Goal: Transaction & Acquisition: Purchase product/service

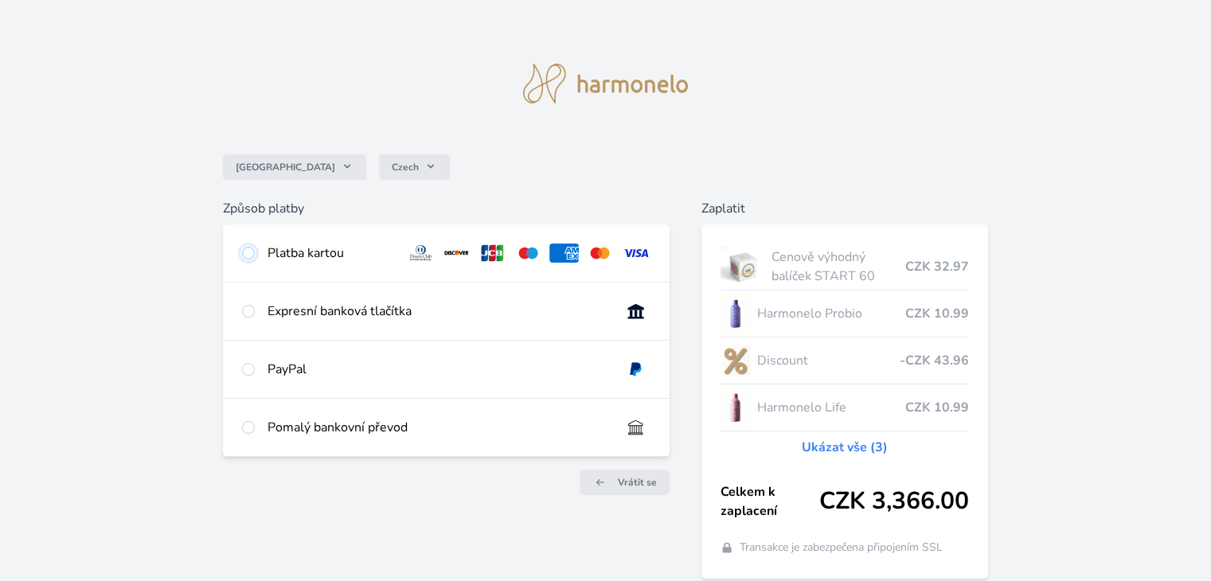
click at [245, 252] on input "radio" at bounding box center [248, 253] width 13 height 13
radio input "true"
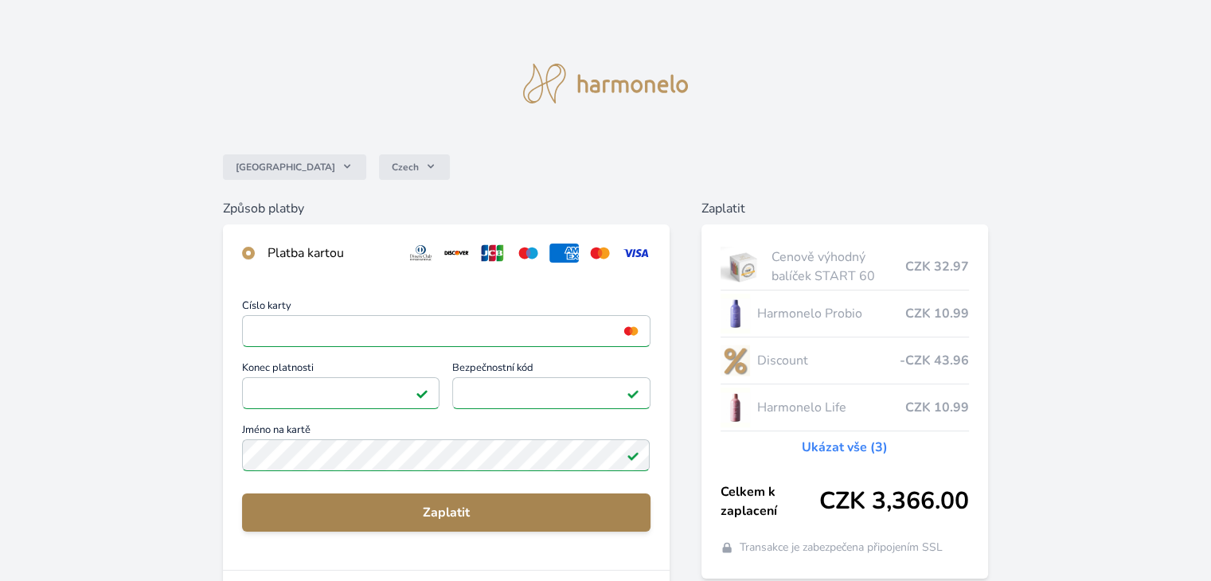
click at [440, 514] on span "Zaplatit" at bounding box center [446, 512] width 382 height 19
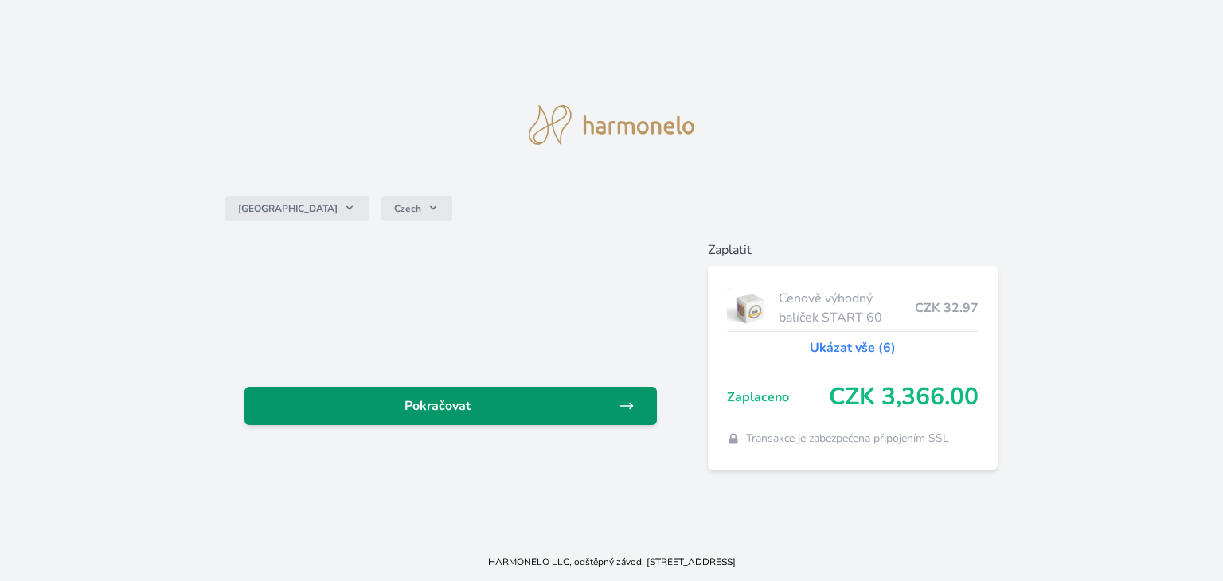
click at [529, 412] on span "Pokračovat" at bounding box center [437, 406] width 361 height 19
